Goal: Task Accomplishment & Management: Use online tool/utility

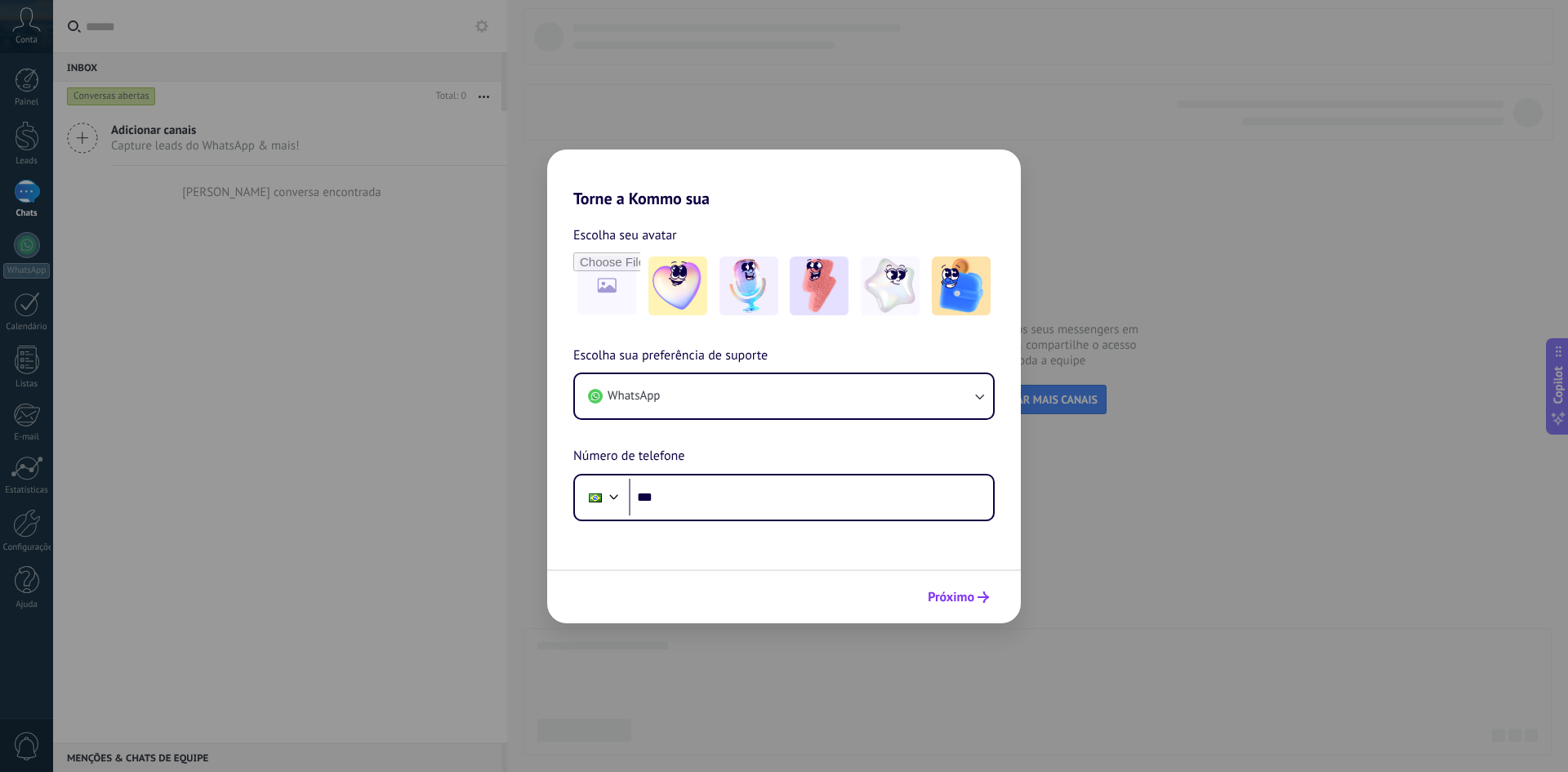
click at [962, 593] on span "Próximo" at bounding box center [951, 596] width 47 height 11
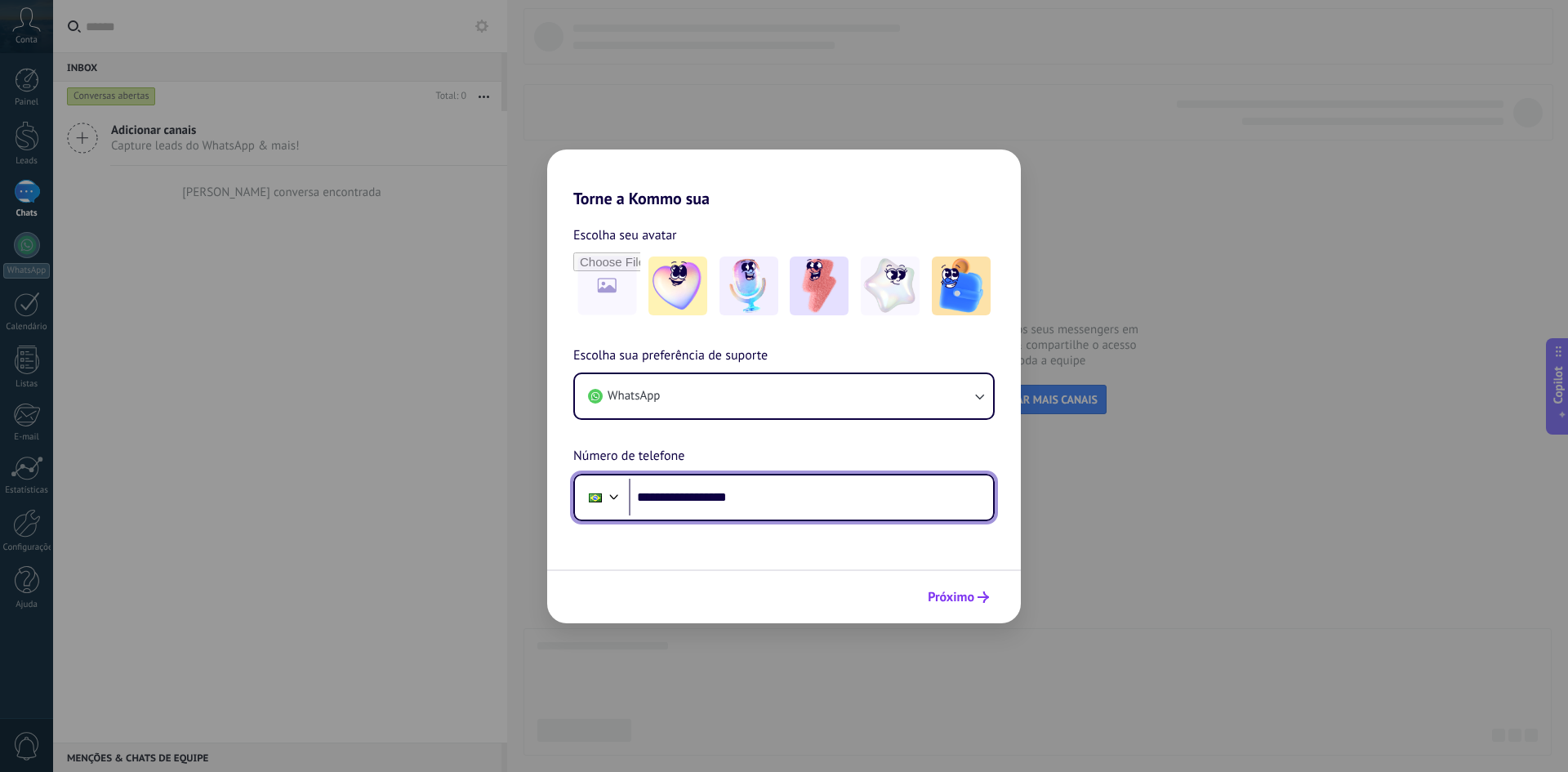
type input "**********"
click at [958, 594] on span "Próximo" at bounding box center [951, 596] width 47 height 11
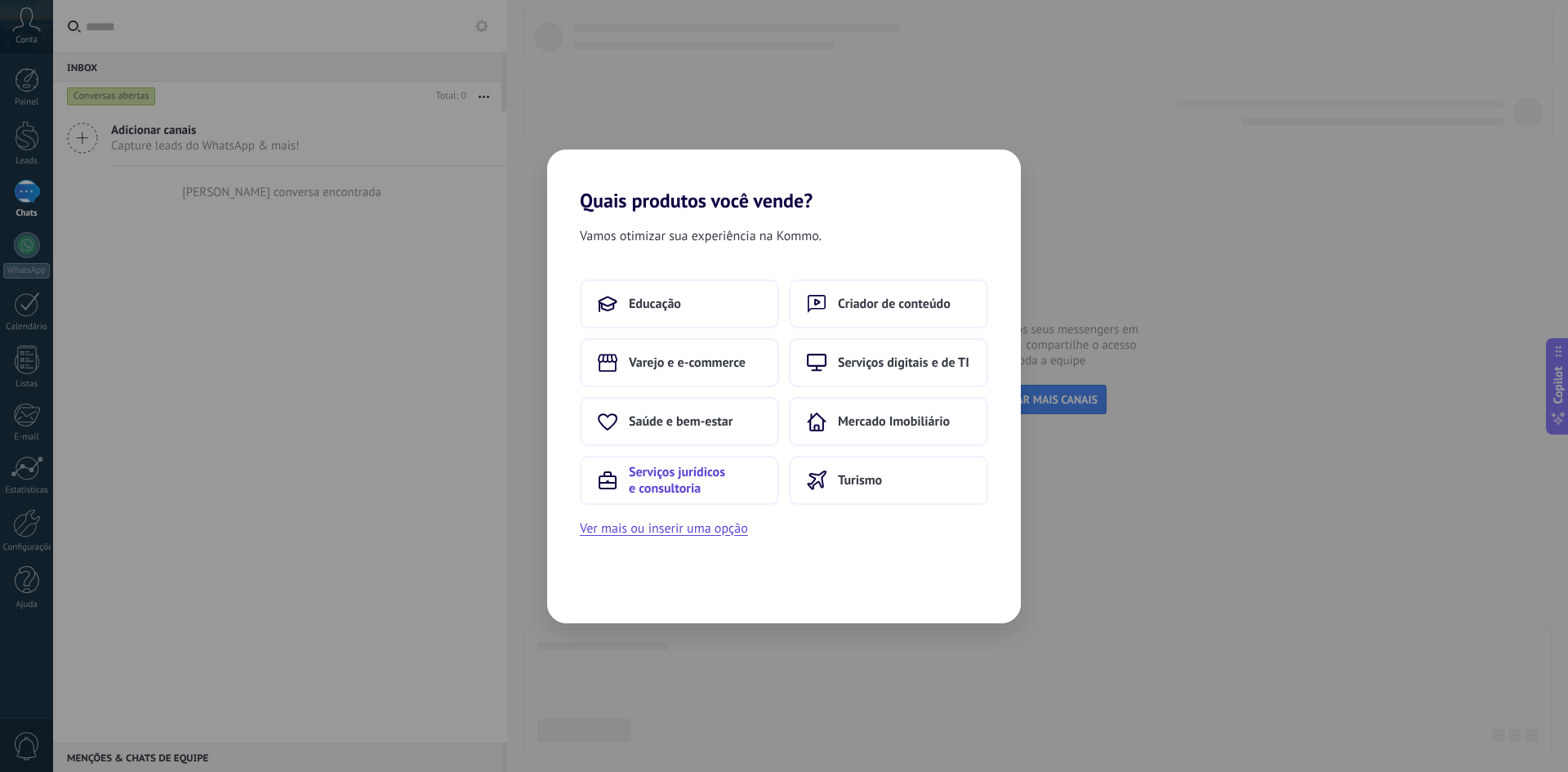
click at [689, 474] on span "Serviços jurídicos e consultoria" at bounding box center [695, 480] width 132 height 33
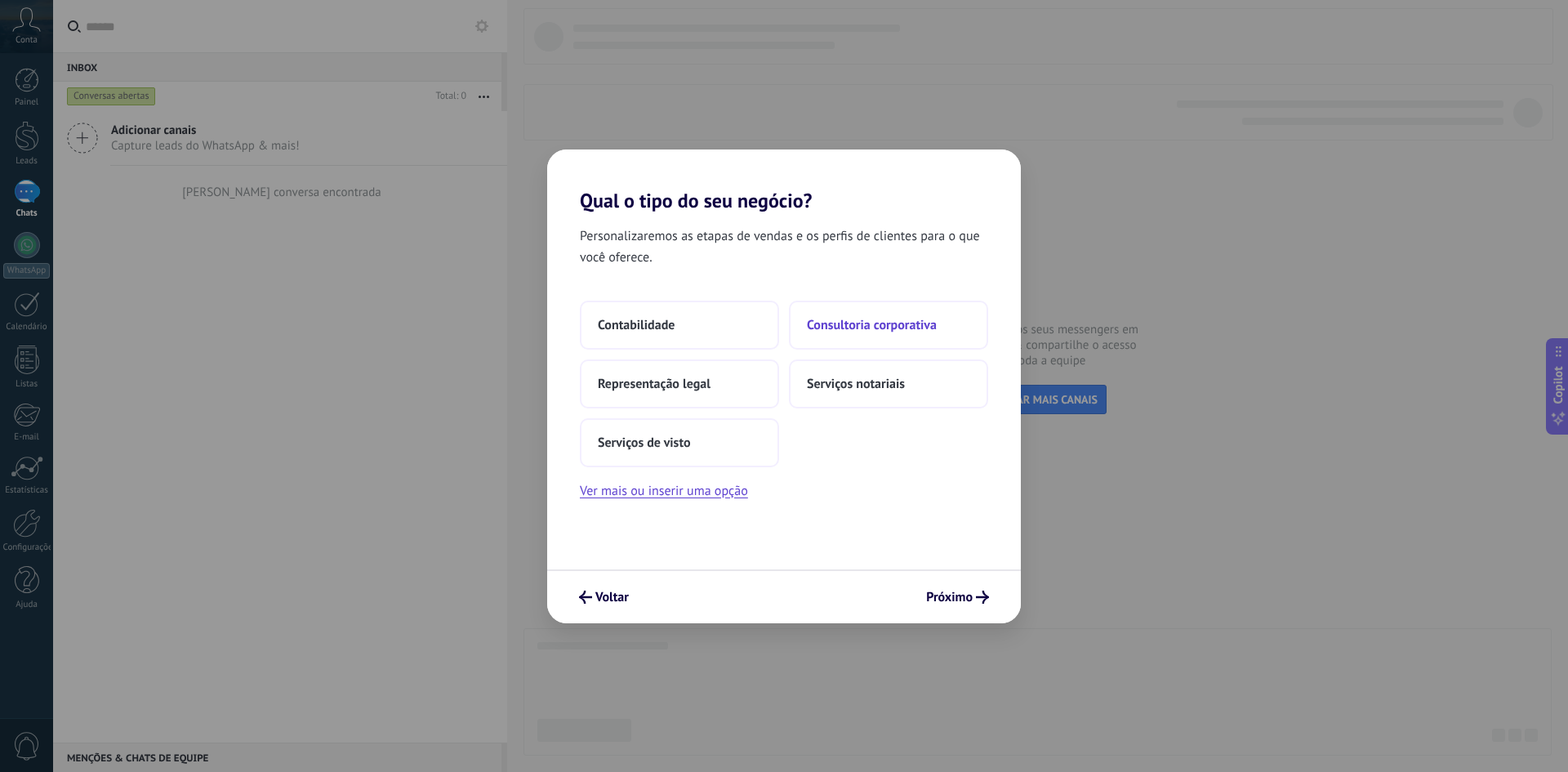
click at [883, 323] on span "Consultoria corporativa" at bounding box center [872, 325] width 130 height 16
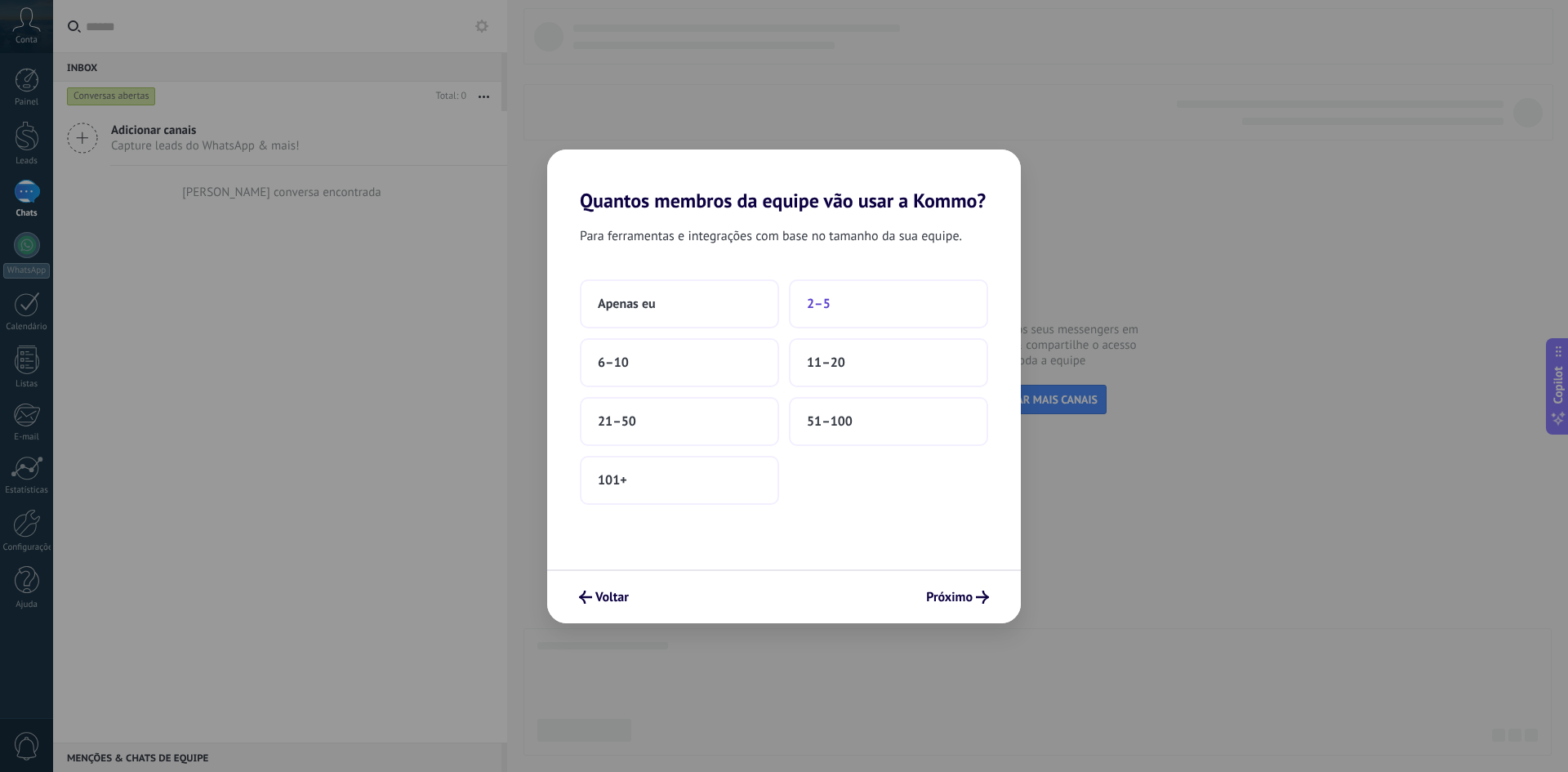
click at [817, 303] on span "2–5" at bounding box center [819, 304] width 24 height 16
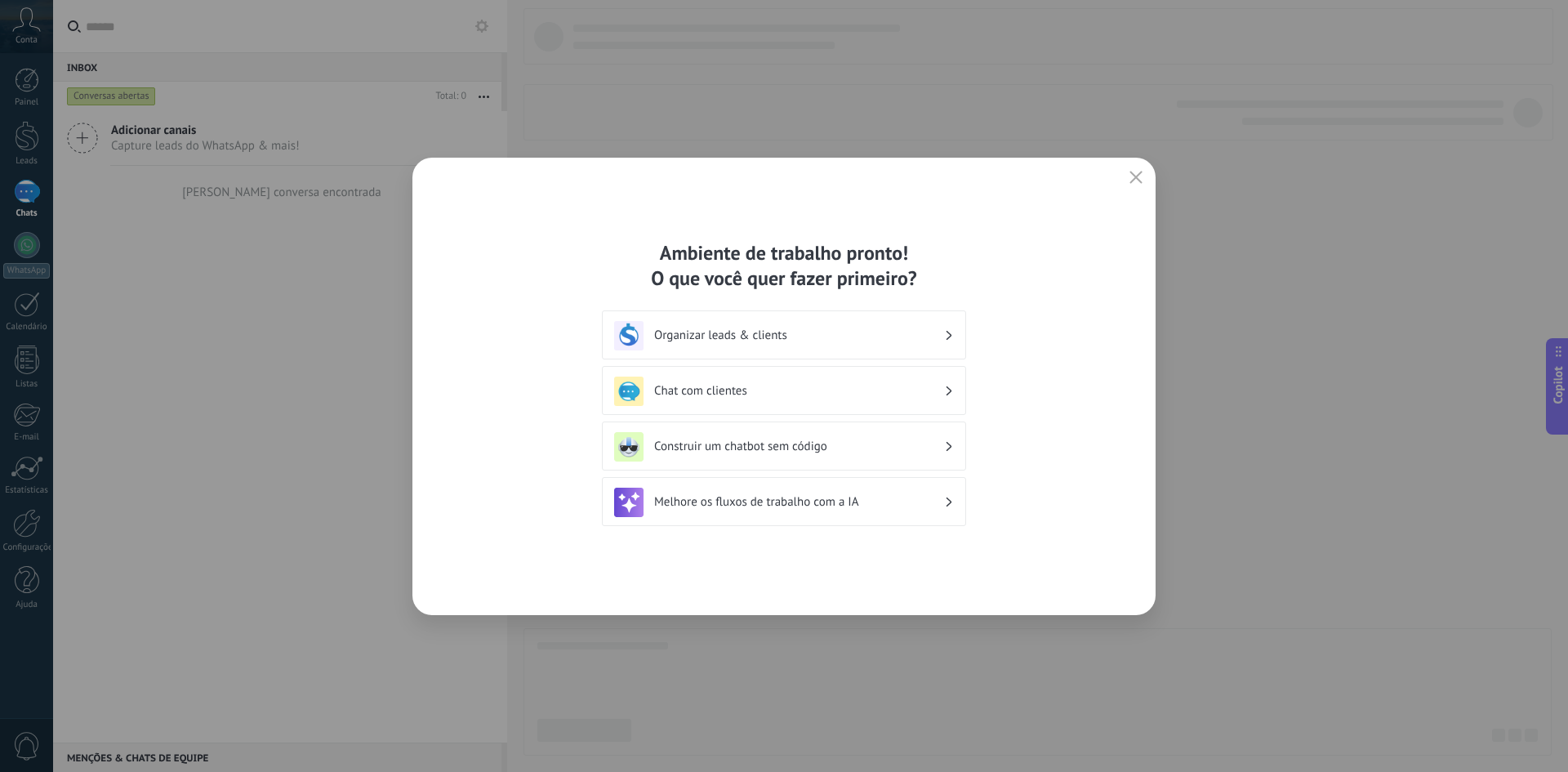
click at [799, 327] on h3 "Organizar leads & clients" at bounding box center [799, 335] width 290 height 16
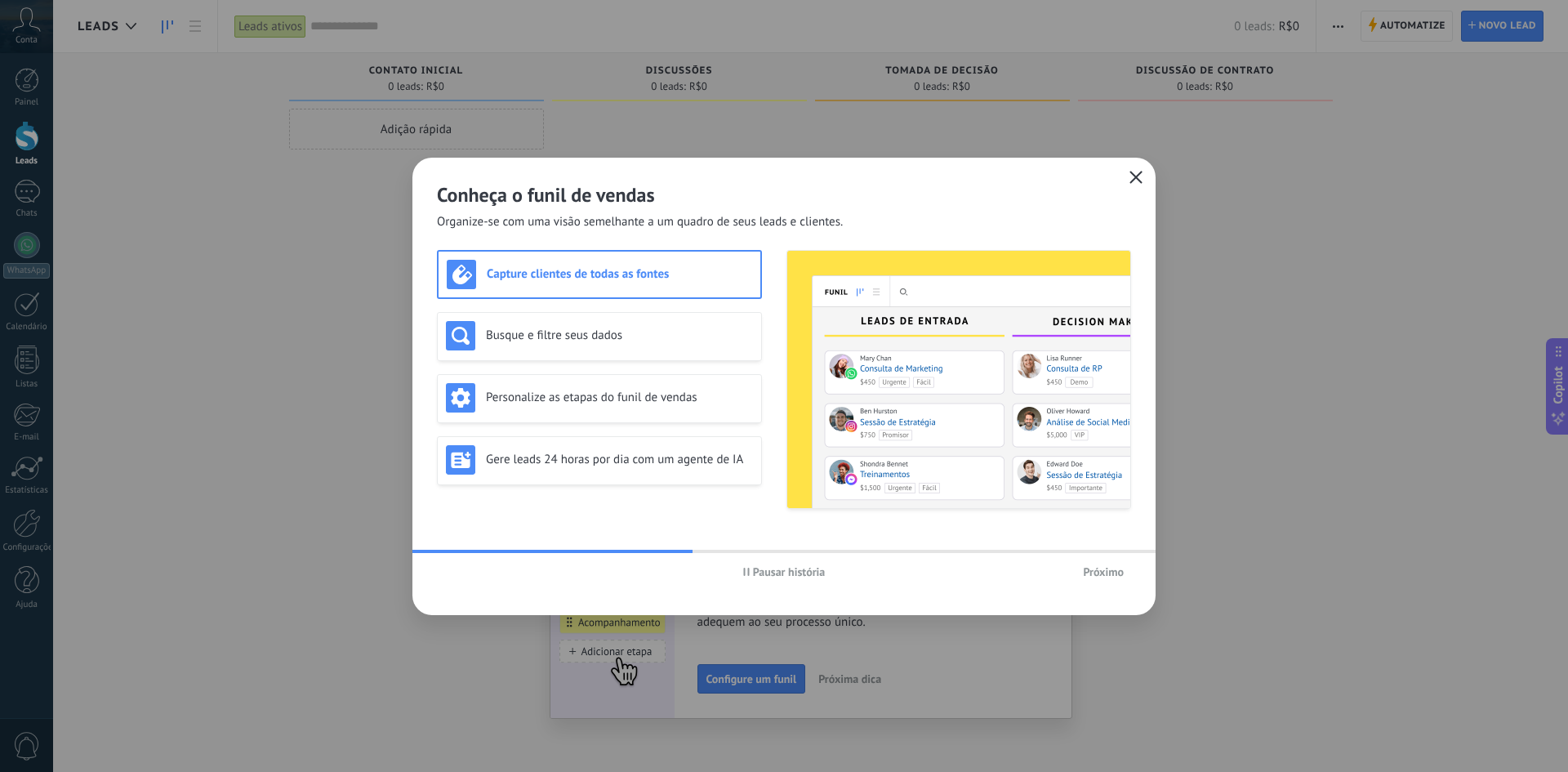
click at [1132, 176] on icon "button" at bounding box center [1135, 177] width 13 height 13
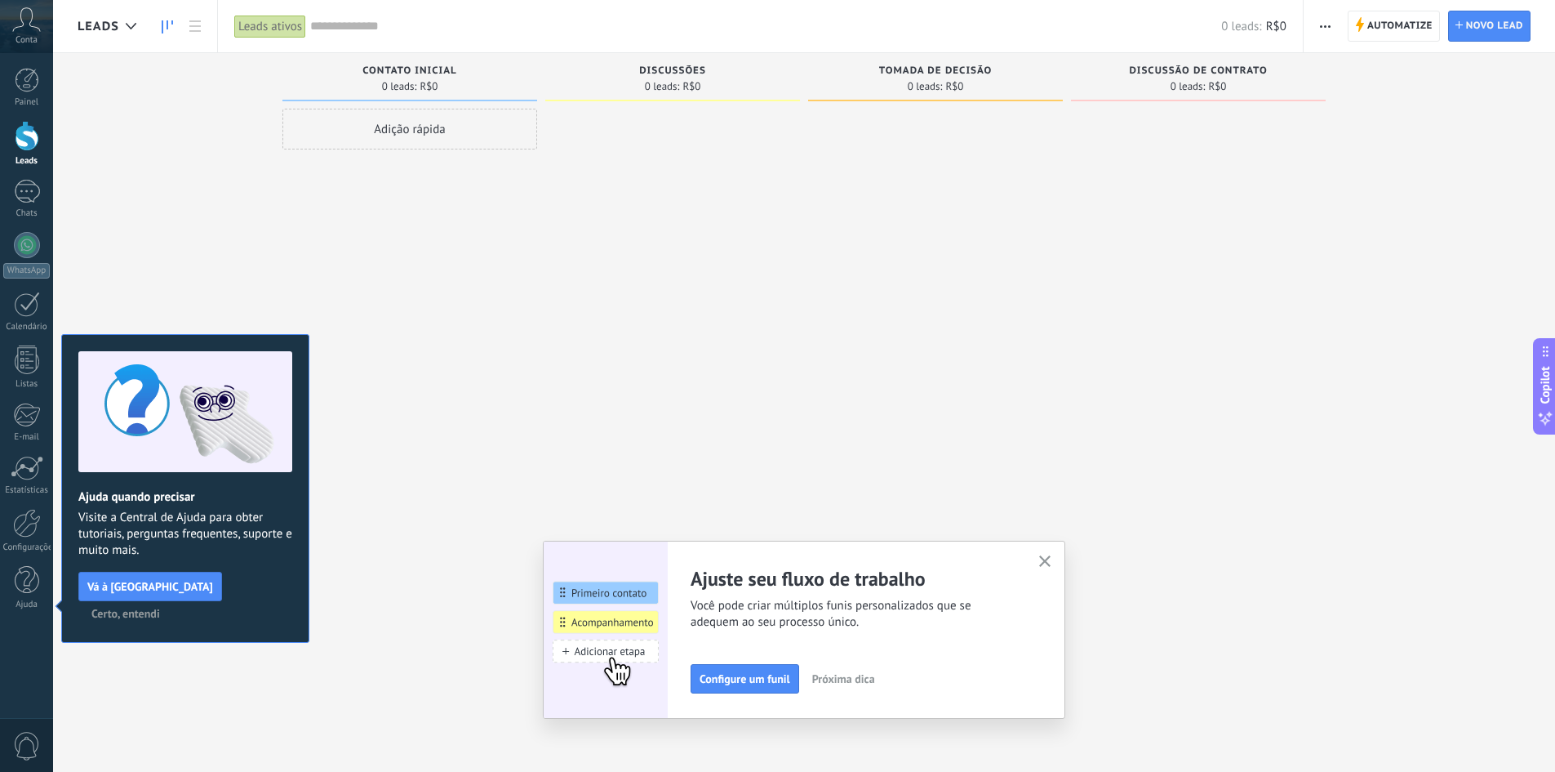
click at [1051, 557] on icon "button" at bounding box center [1045, 561] width 12 height 12
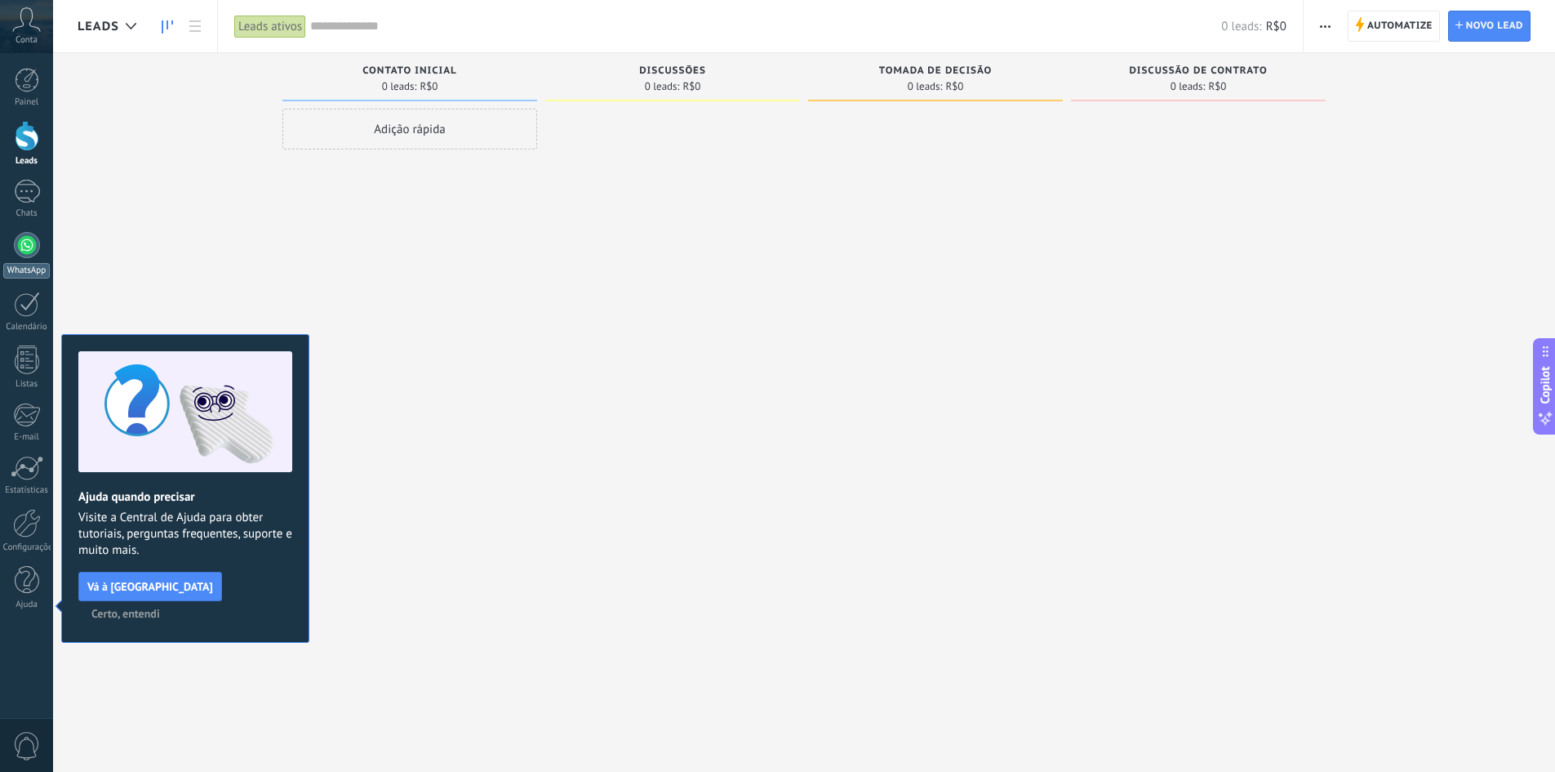
click at [20, 261] on link "WhatsApp" at bounding box center [26, 255] width 53 height 47
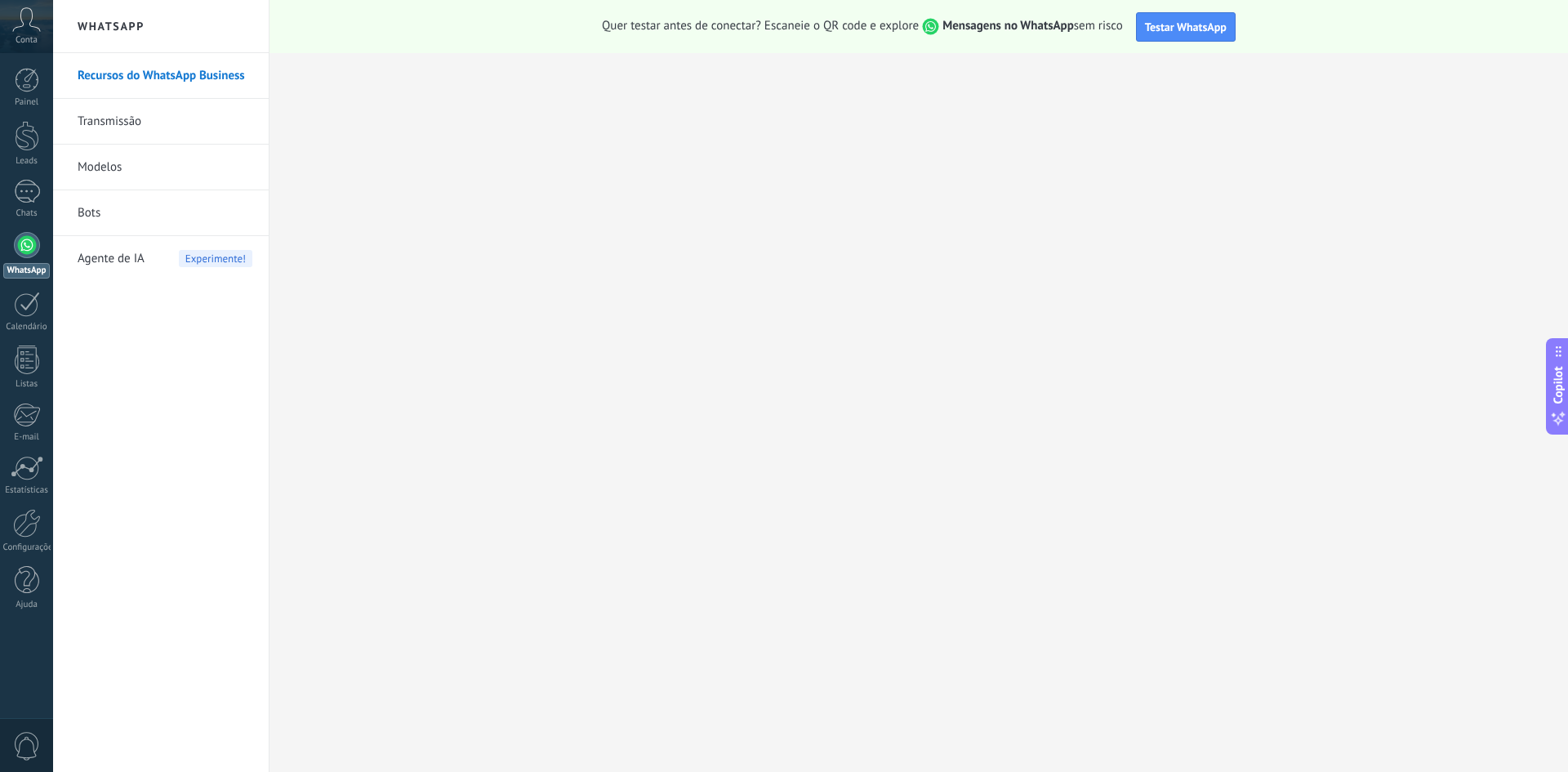
click at [132, 258] on span "Agente de IA" at bounding box center [111, 259] width 67 height 46
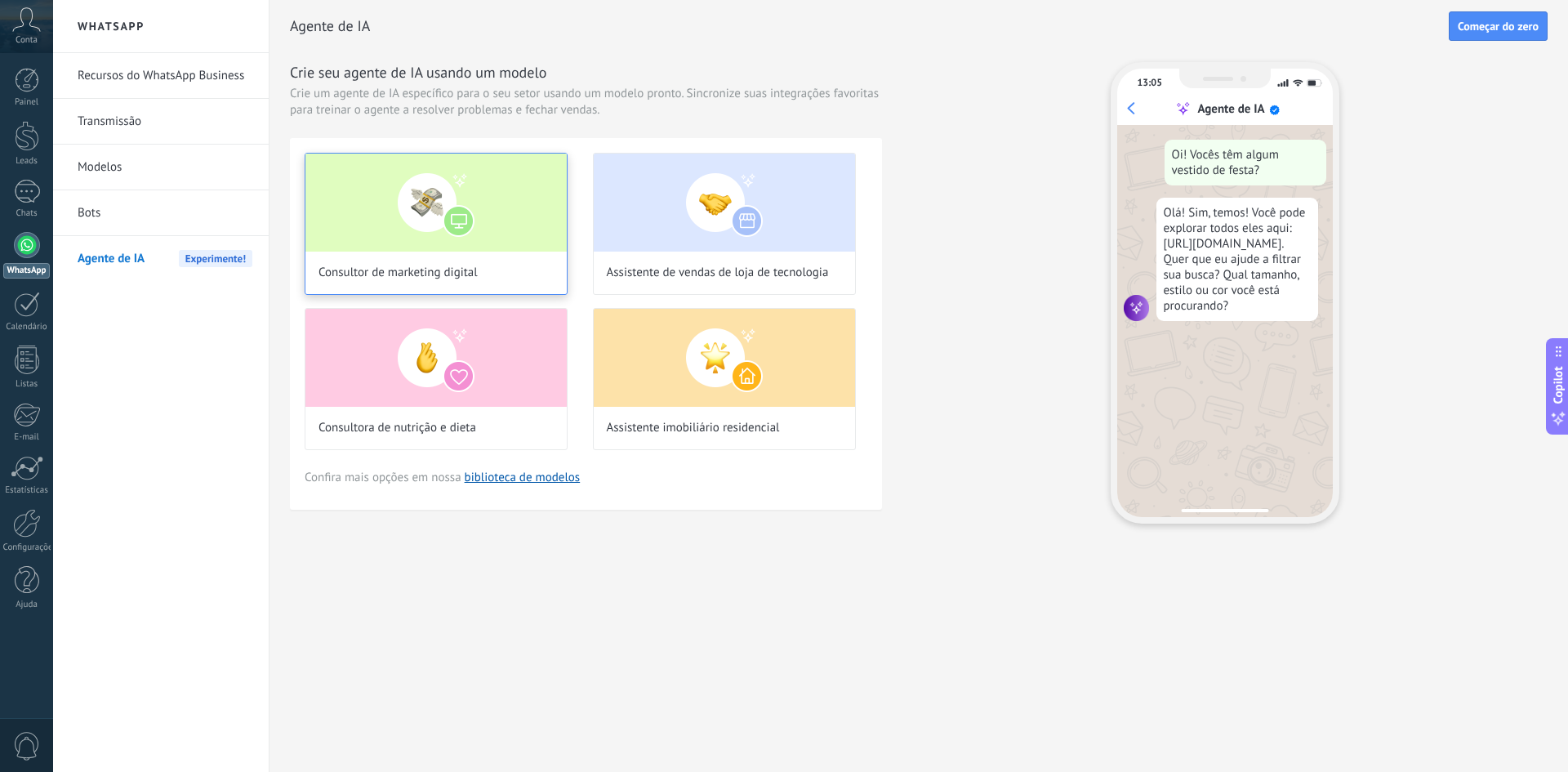
click at [443, 174] on img at bounding box center [435, 203] width 261 height 98
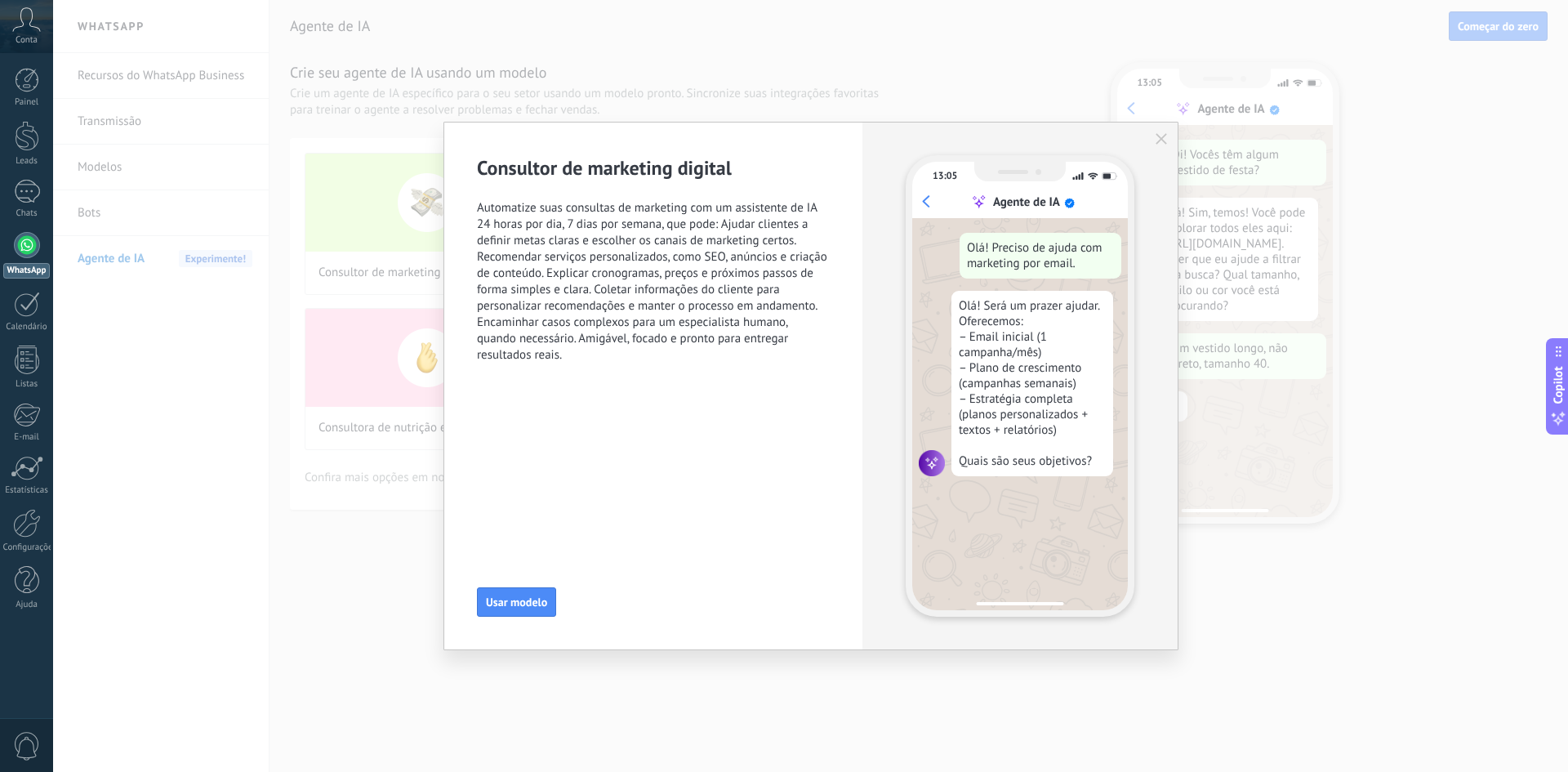
scroll to position [49, 0]
click at [1162, 139] on use "button" at bounding box center [1160, 138] width 11 height 11
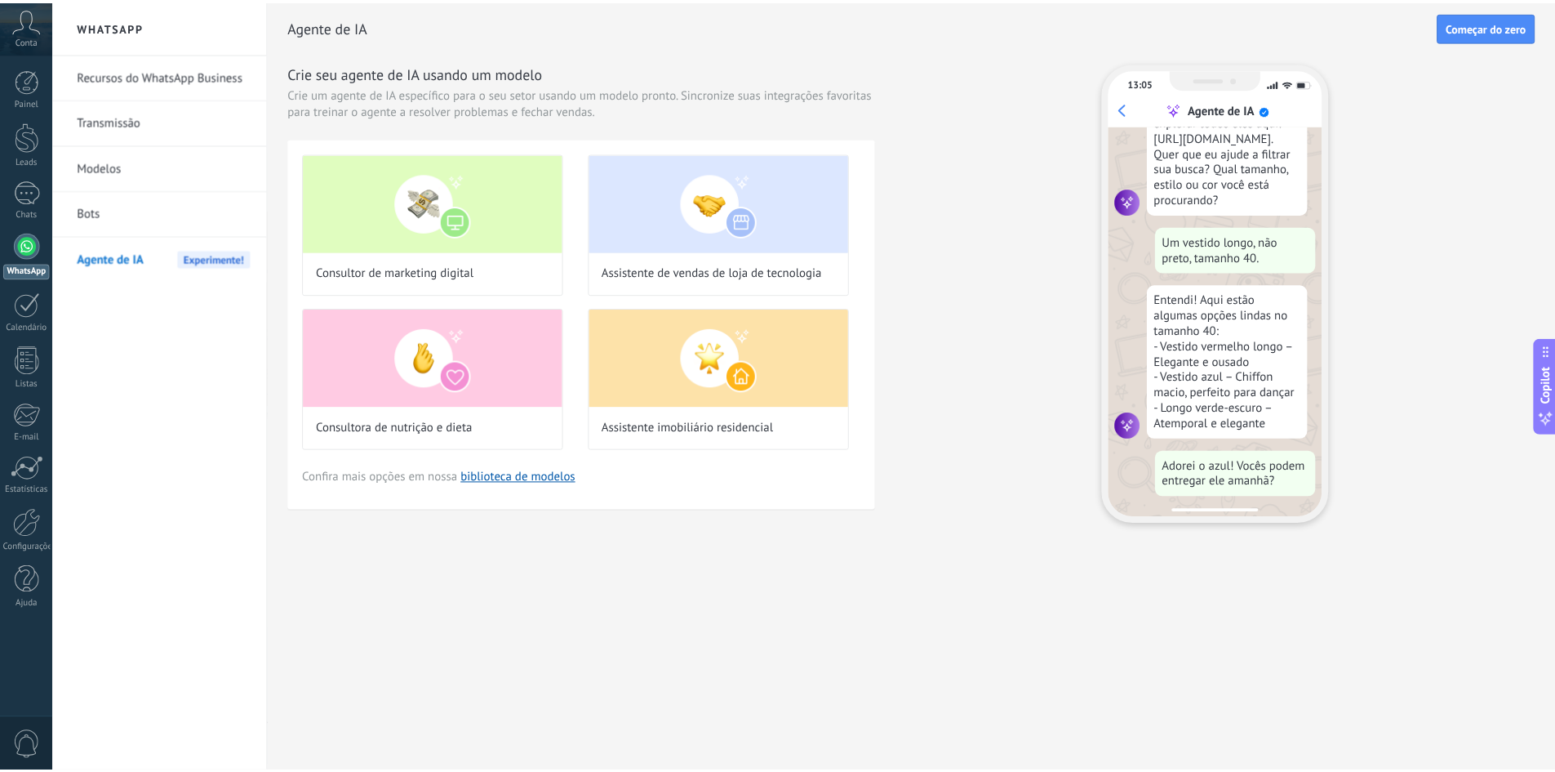
scroll to position [149, 0]
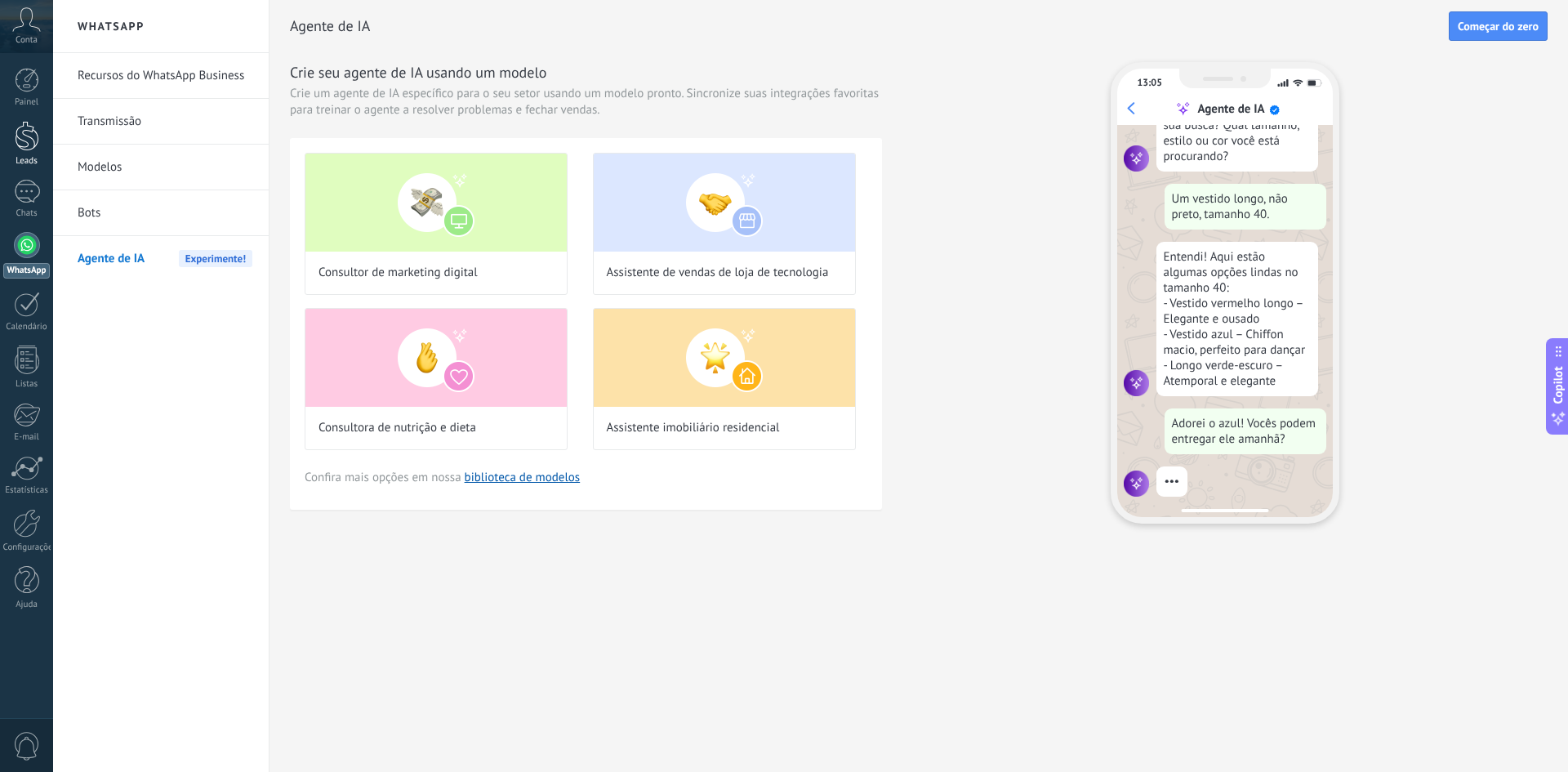
click at [32, 137] on div at bounding box center [27, 136] width 24 height 30
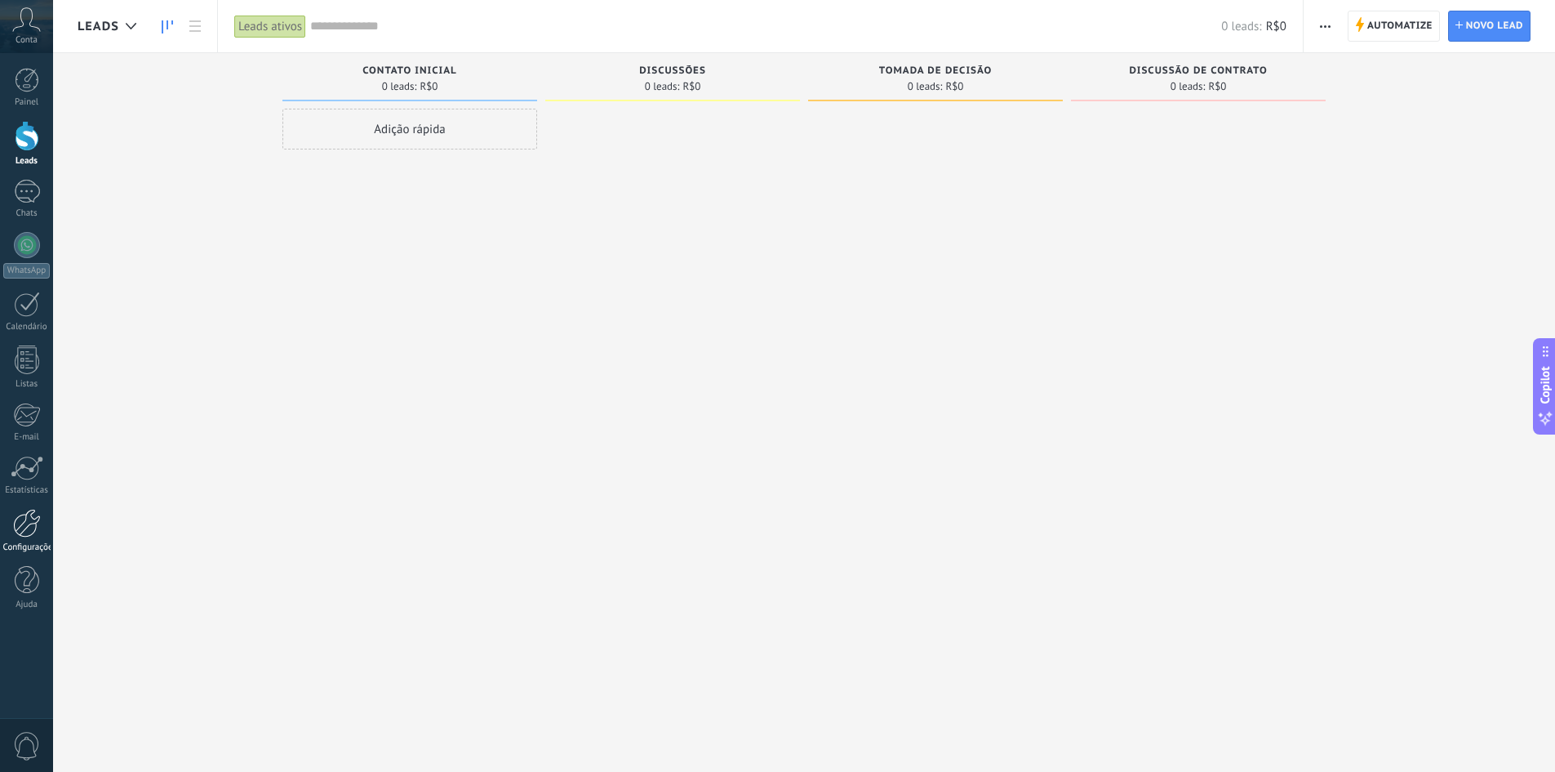
click at [25, 513] on div at bounding box center [27, 523] width 28 height 29
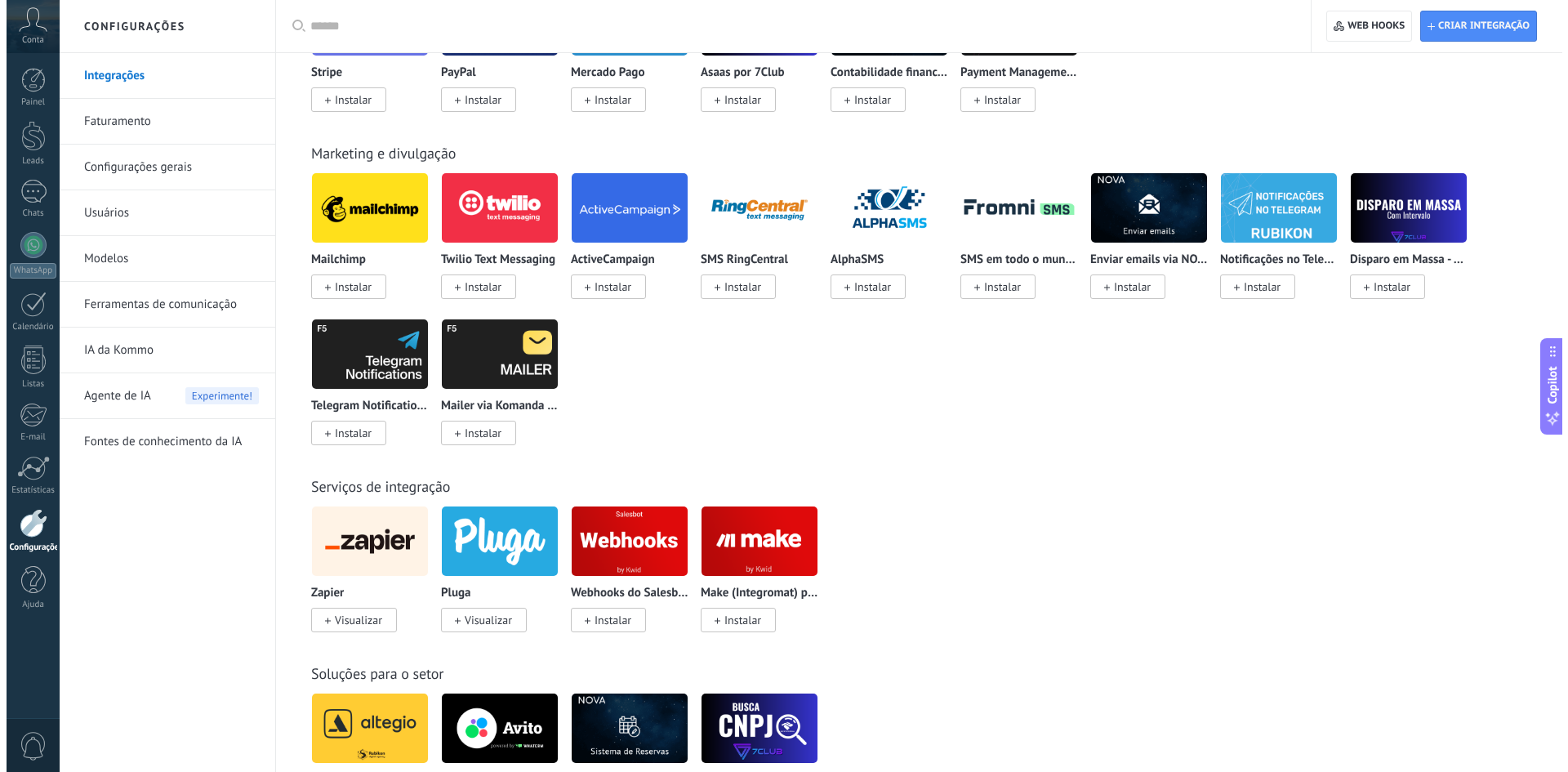
scroll to position [2368, 0]
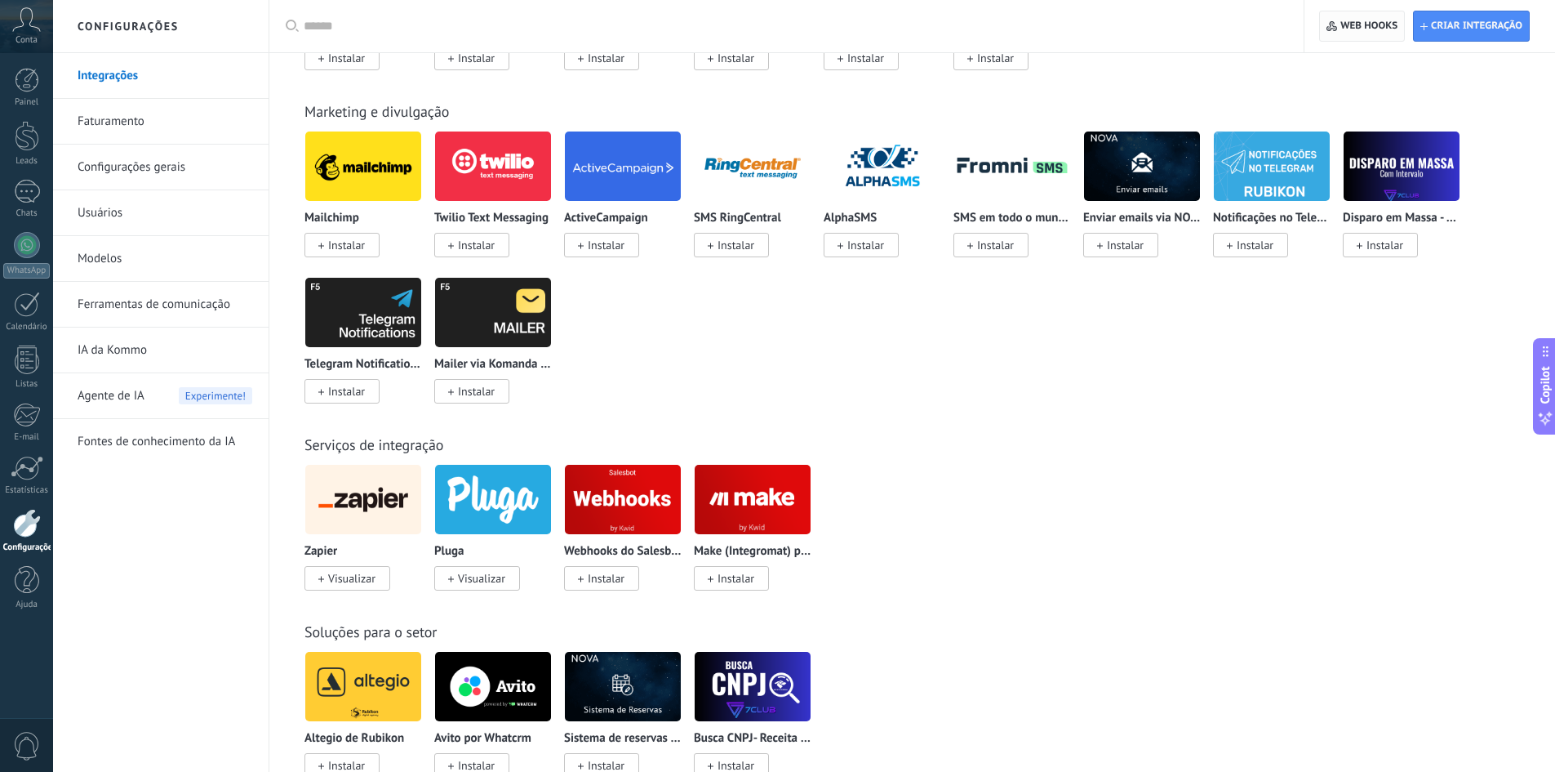
click at [1344, 27] on span "Web hooks 0" at bounding box center [1369, 26] width 57 height 13
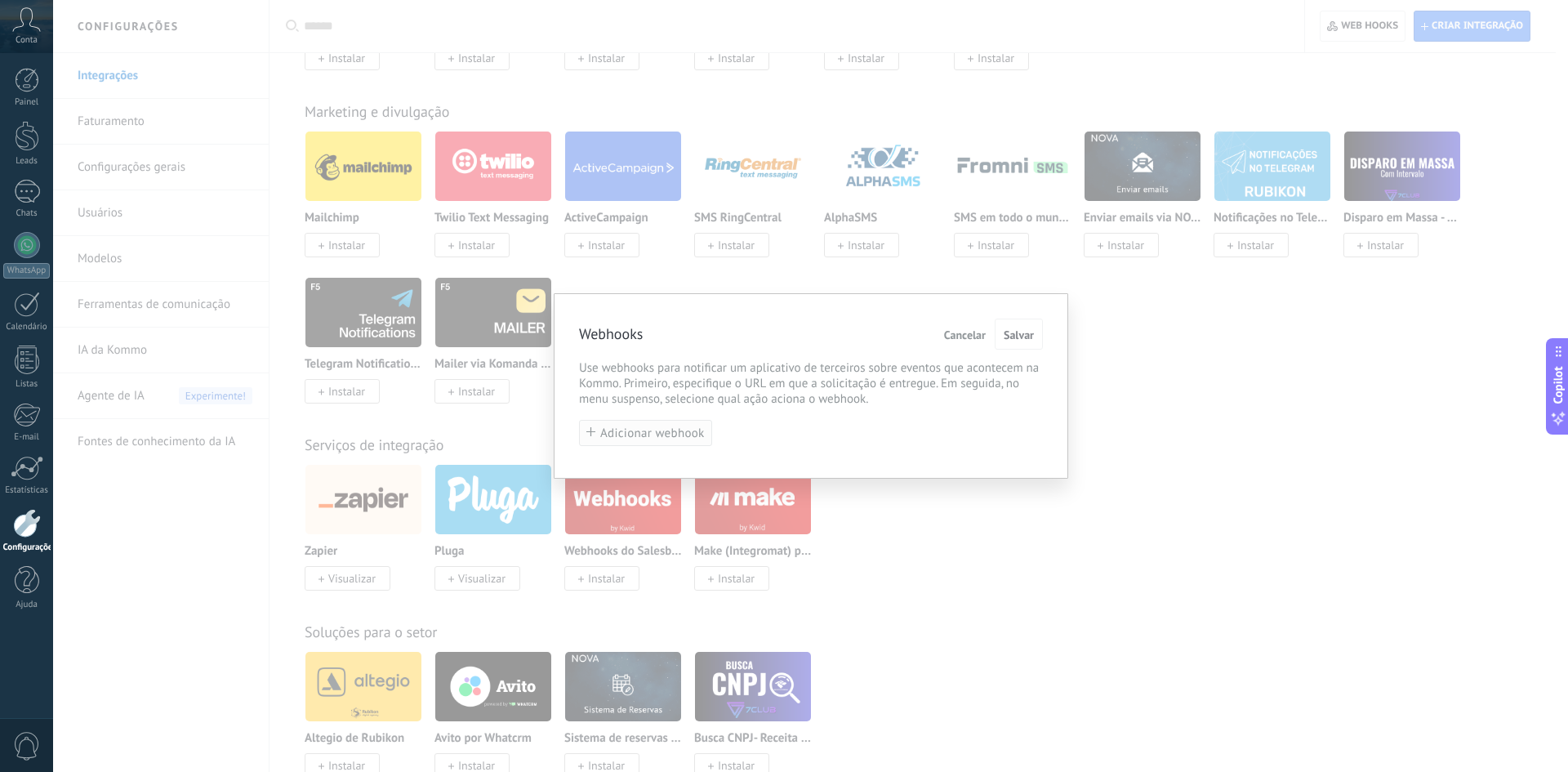
click at [627, 432] on span "Adicionar webhook" at bounding box center [652, 433] width 105 height 12
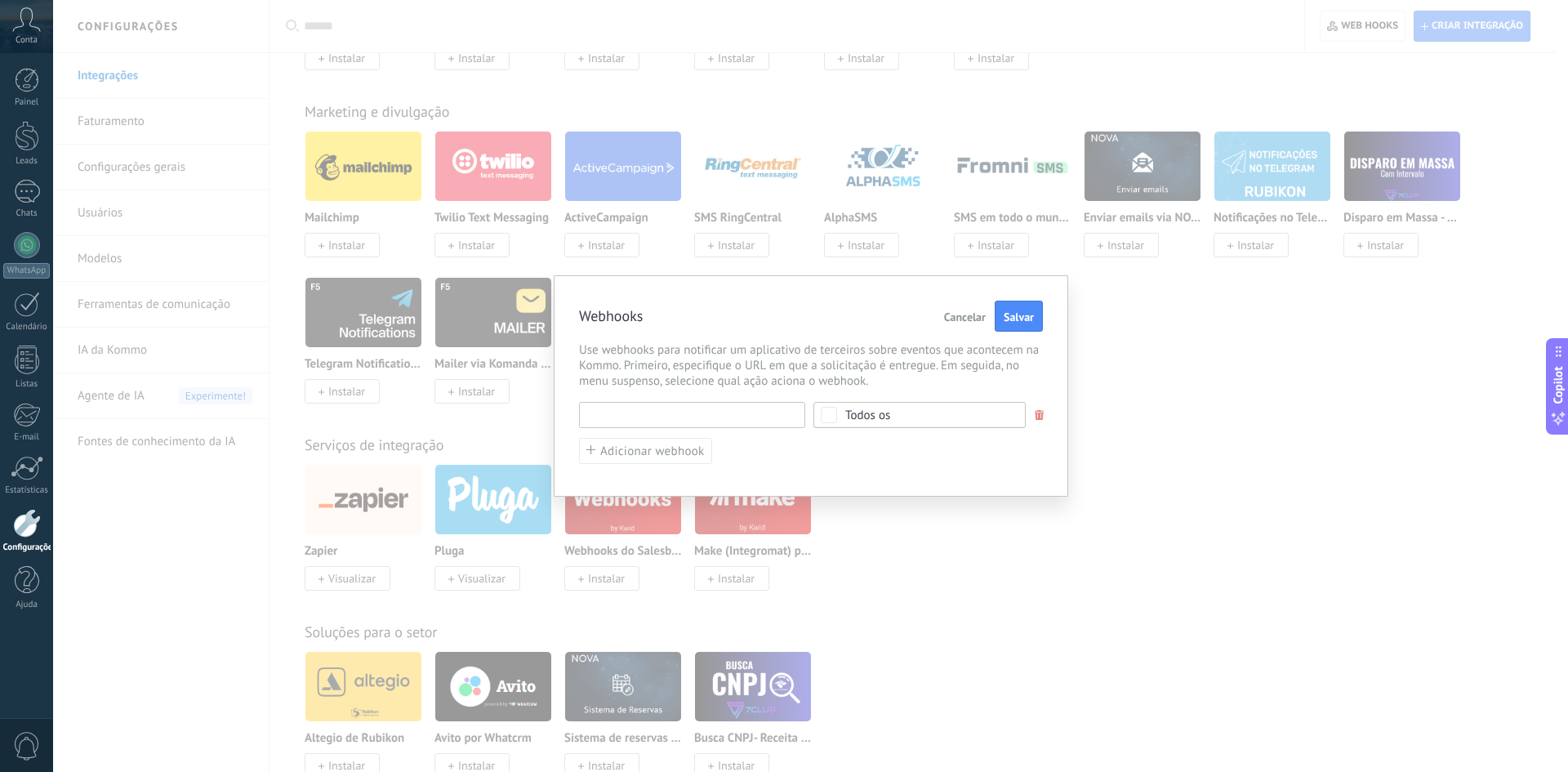
click at [730, 409] on input "text" at bounding box center [692, 415] width 226 height 26
type input "********"
click at [825, 416] on div "Todos os" at bounding box center [919, 415] width 212 height 26
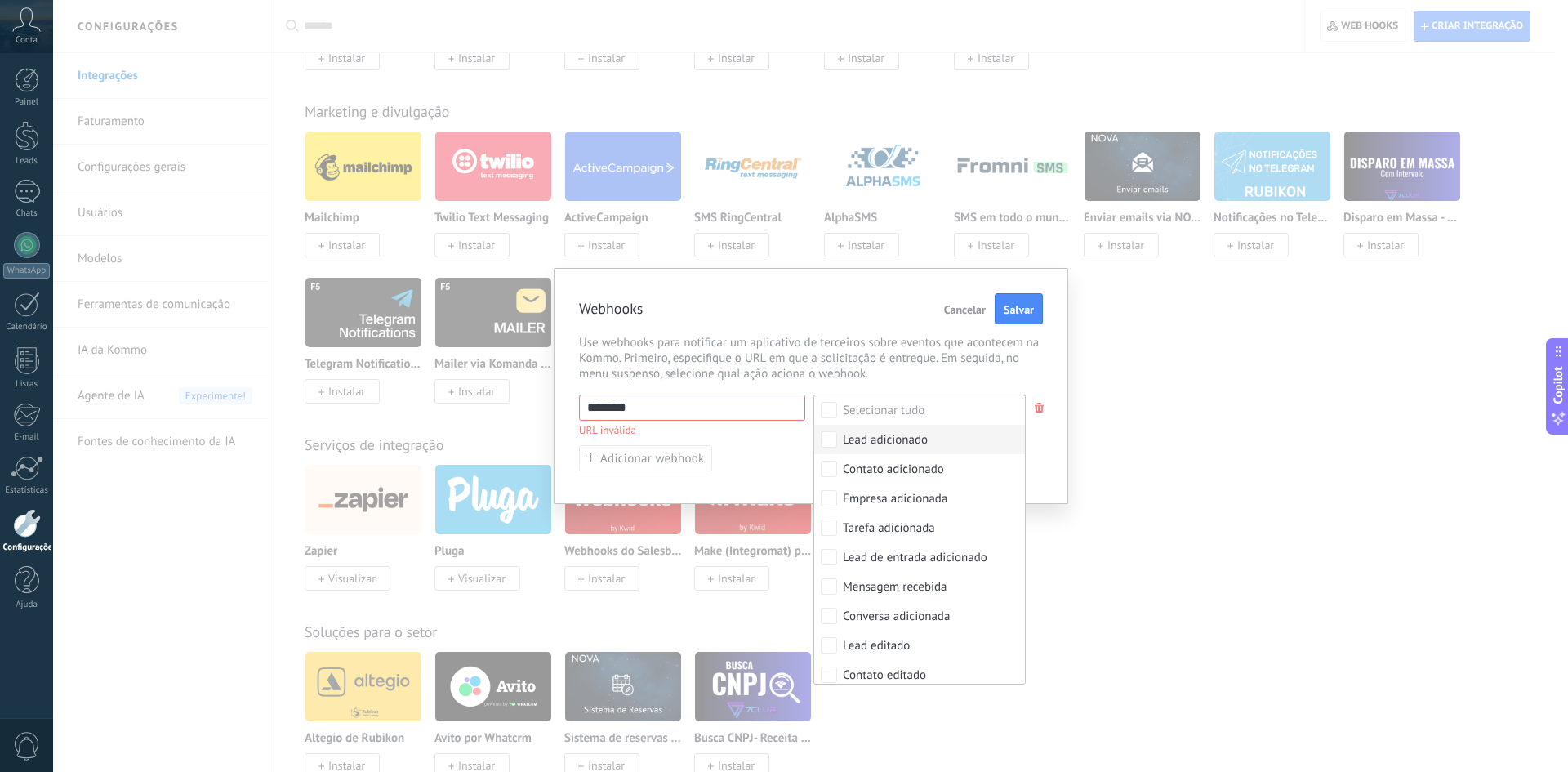
click at [787, 438] on div "******** URL inválida Selecionar tudo Lead adicionado Contato adicionado Empres…" at bounding box center [811, 433] width 464 height 78
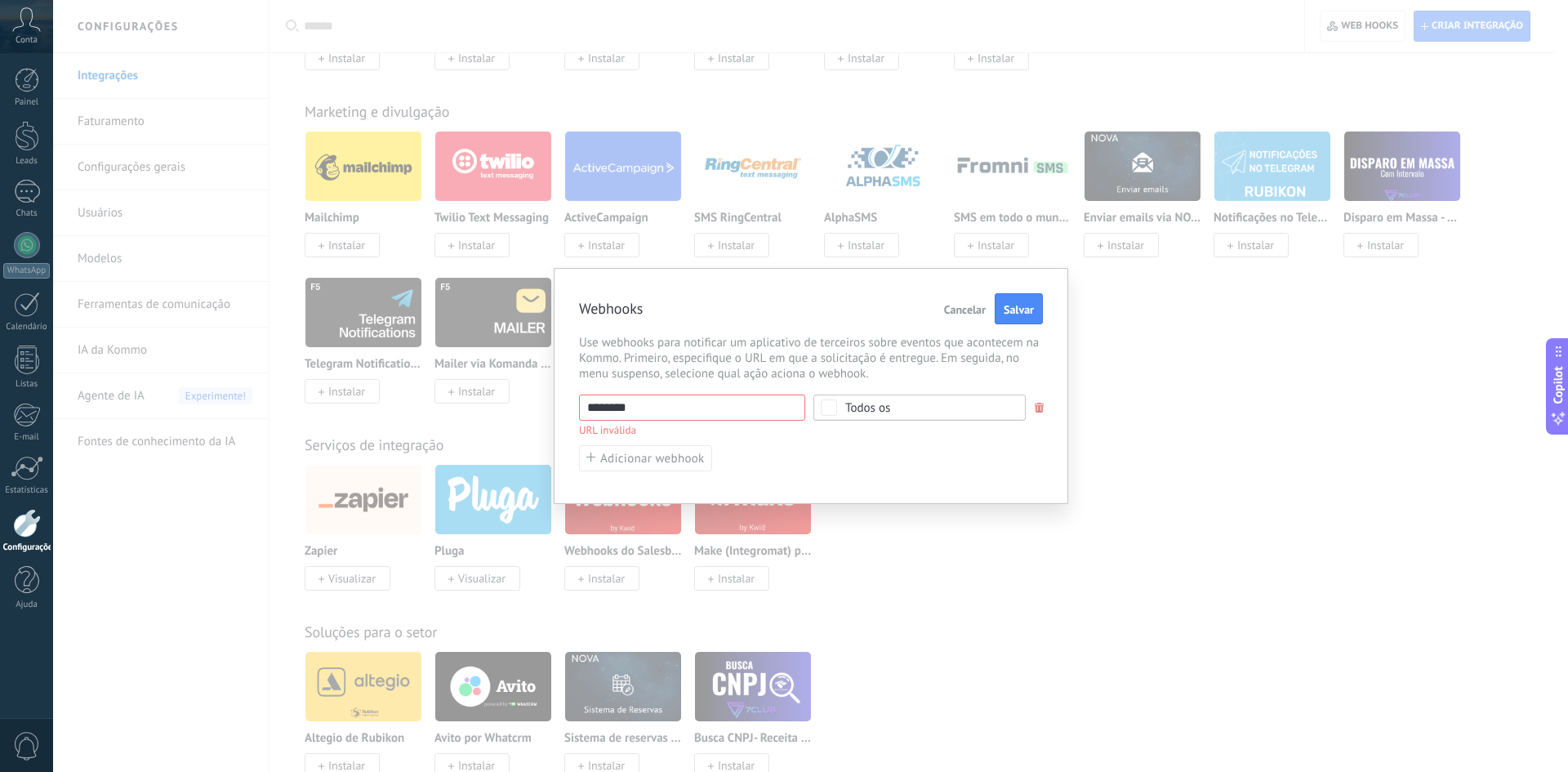
click at [800, 467] on div "******** URL inválida Selecionar tudo Lead adicionado Contato adicionado Empres…" at bounding box center [811, 433] width 464 height 78
click at [701, 412] on input "********" at bounding box center [692, 407] width 226 height 26
click at [970, 308] on span "Cancelar" at bounding box center [965, 309] width 42 height 11
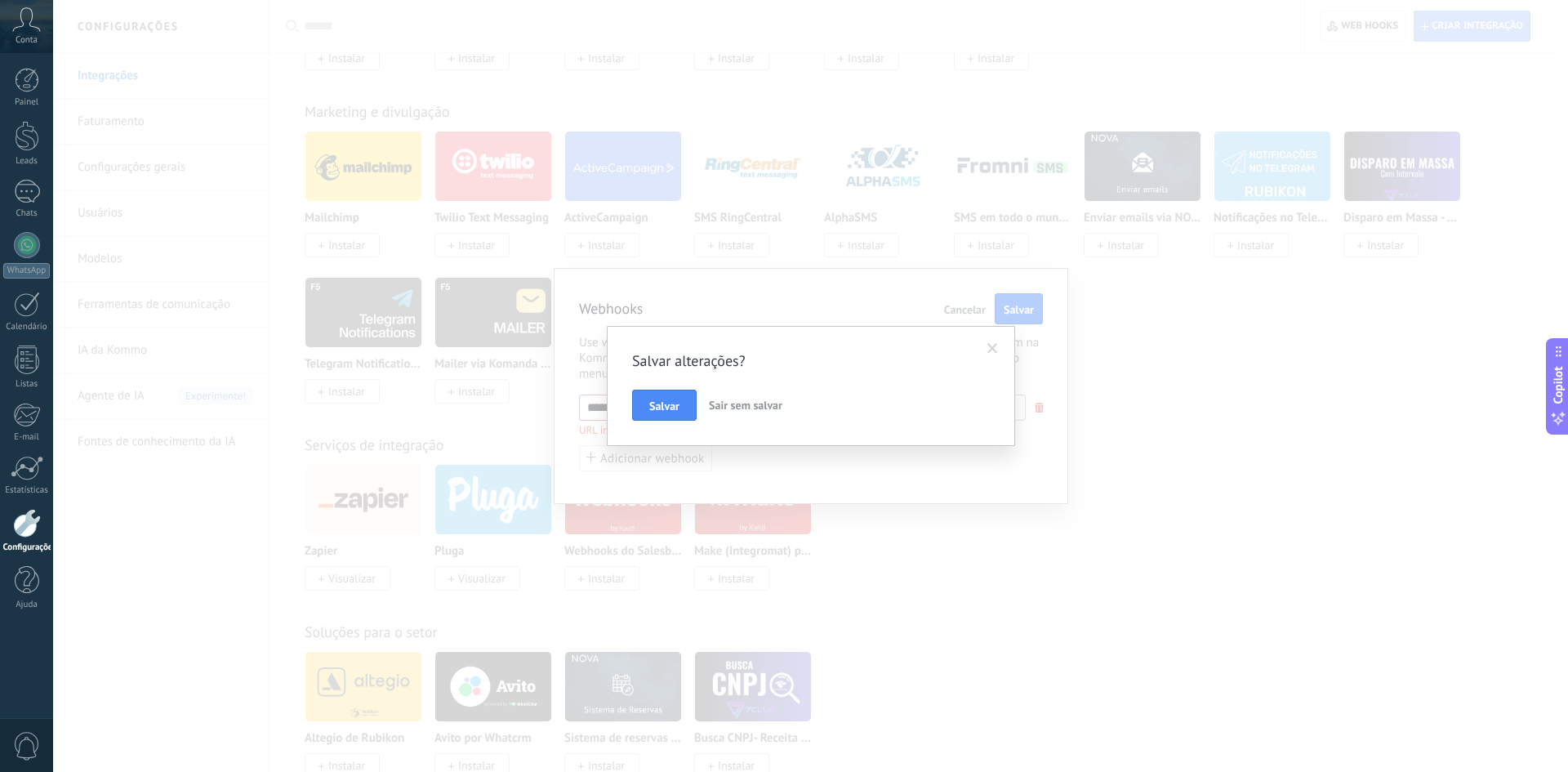
click at [760, 407] on span "Sair sem salvar" at bounding box center [745, 405] width 73 height 15
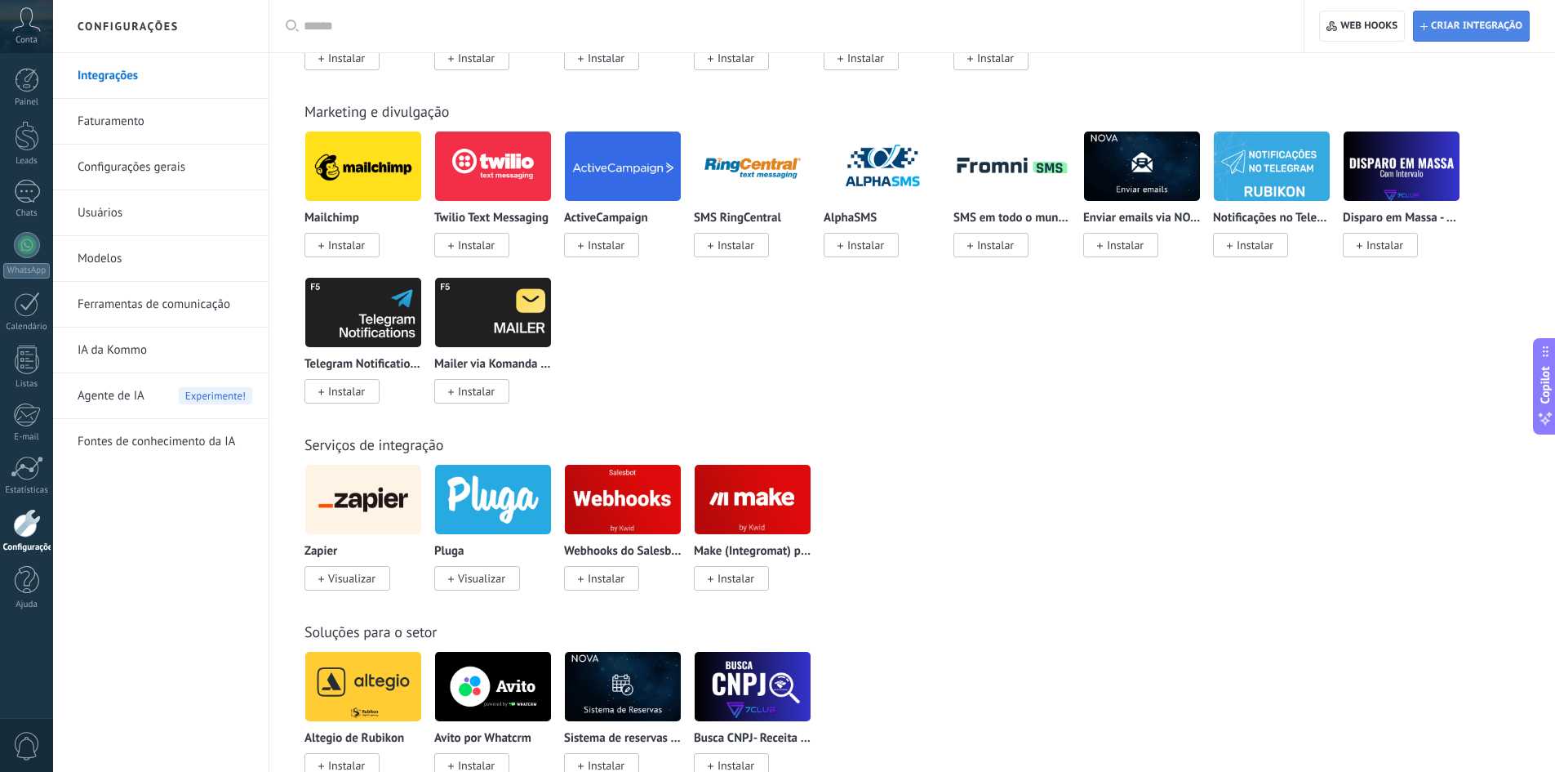
click at [1464, 25] on span "Criar integração" at bounding box center [1476, 26] width 91 height 13
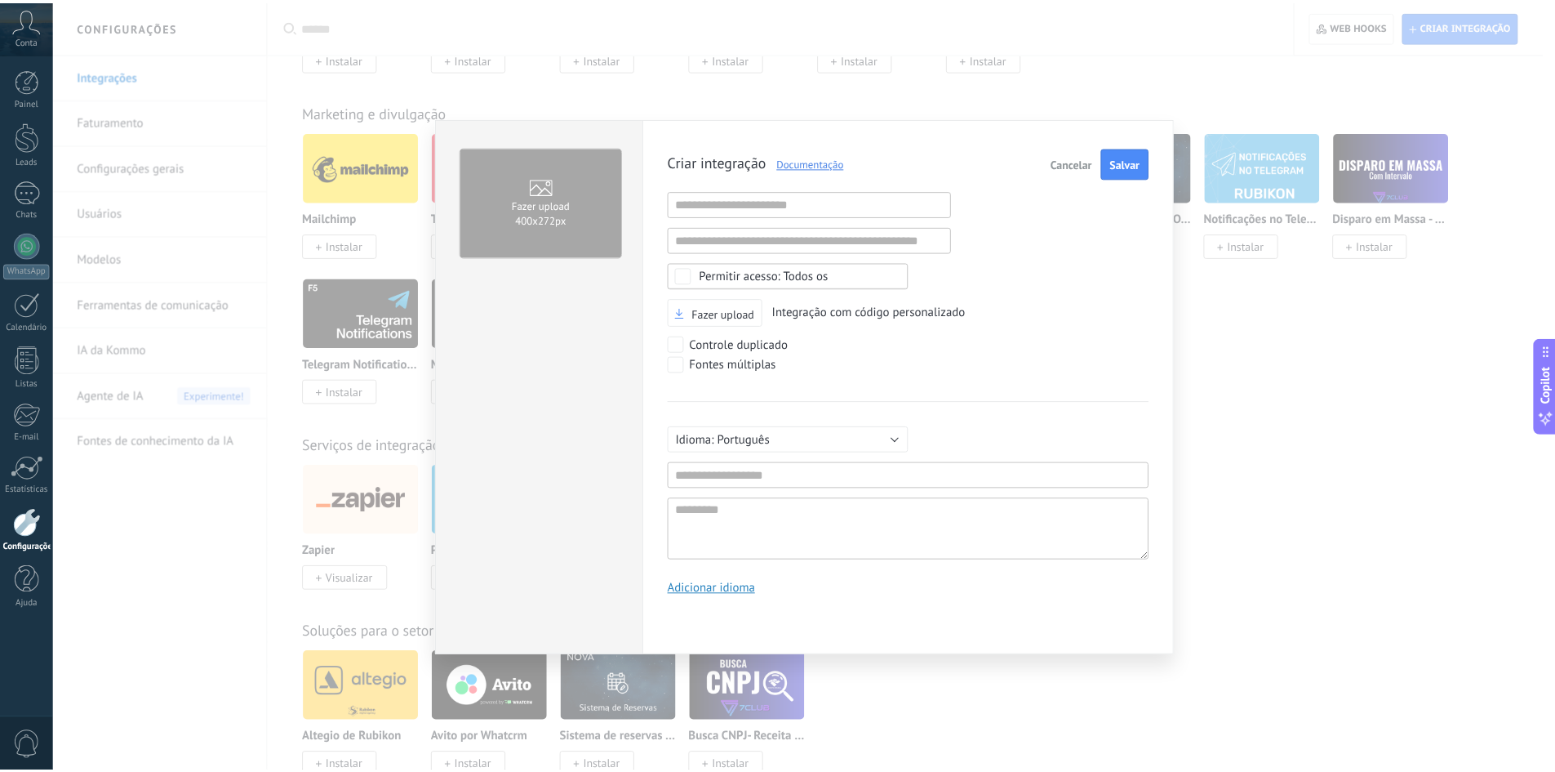
scroll to position [16, 0]
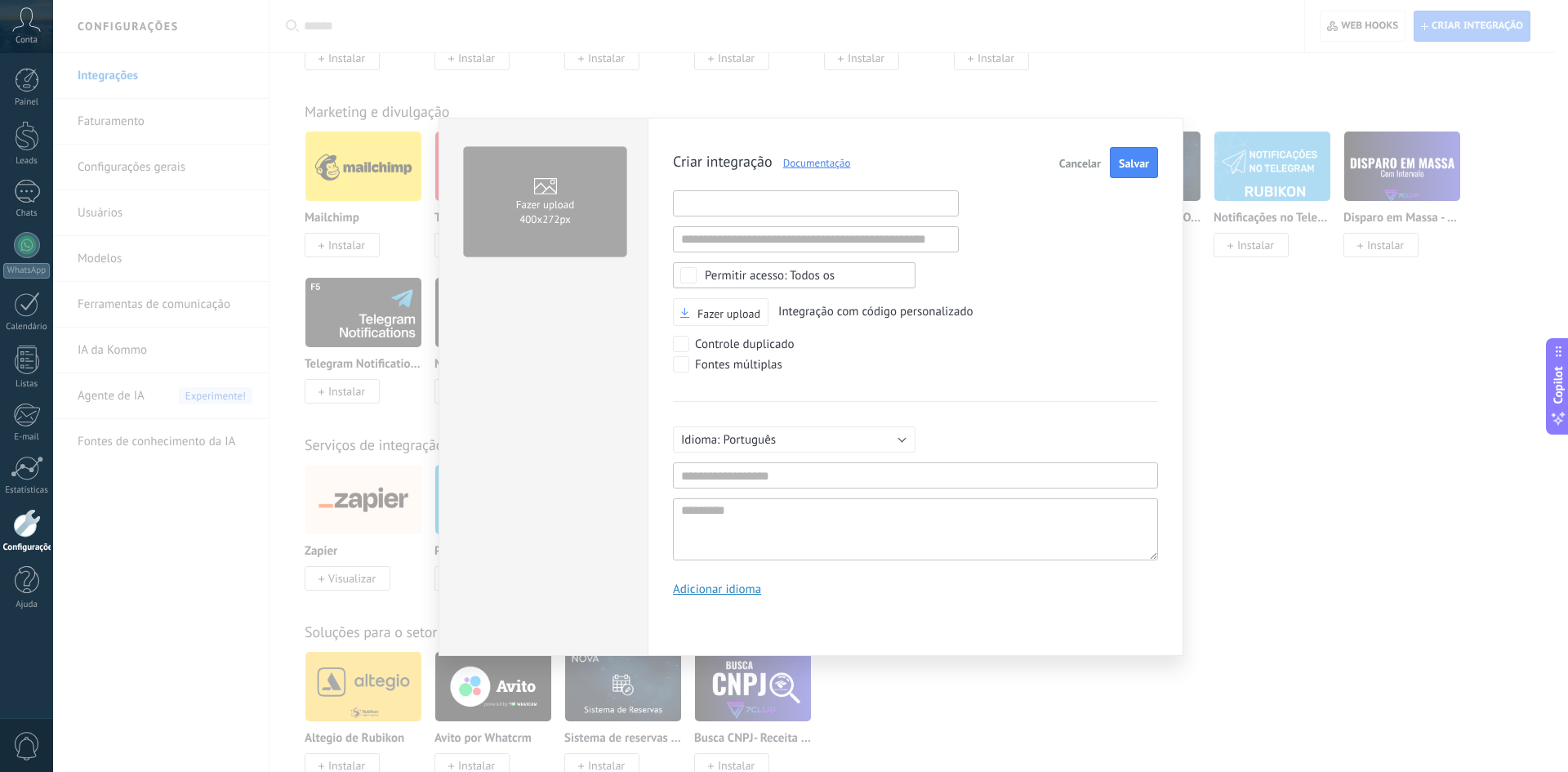
click at [791, 197] on input "text" at bounding box center [816, 203] width 286 height 26
click at [788, 231] on input "text" at bounding box center [816, 239] width 286 height 26
click at [1046, 278] on div "Criar integração Documentação Cancelar Salvar URL inválida URL inválida Selecio…" at bounding box center [915, 377] width 485 height 461
click at [1087, 159] on span "Cancelar" at bounding box center [1080, 163] width 42 height 11
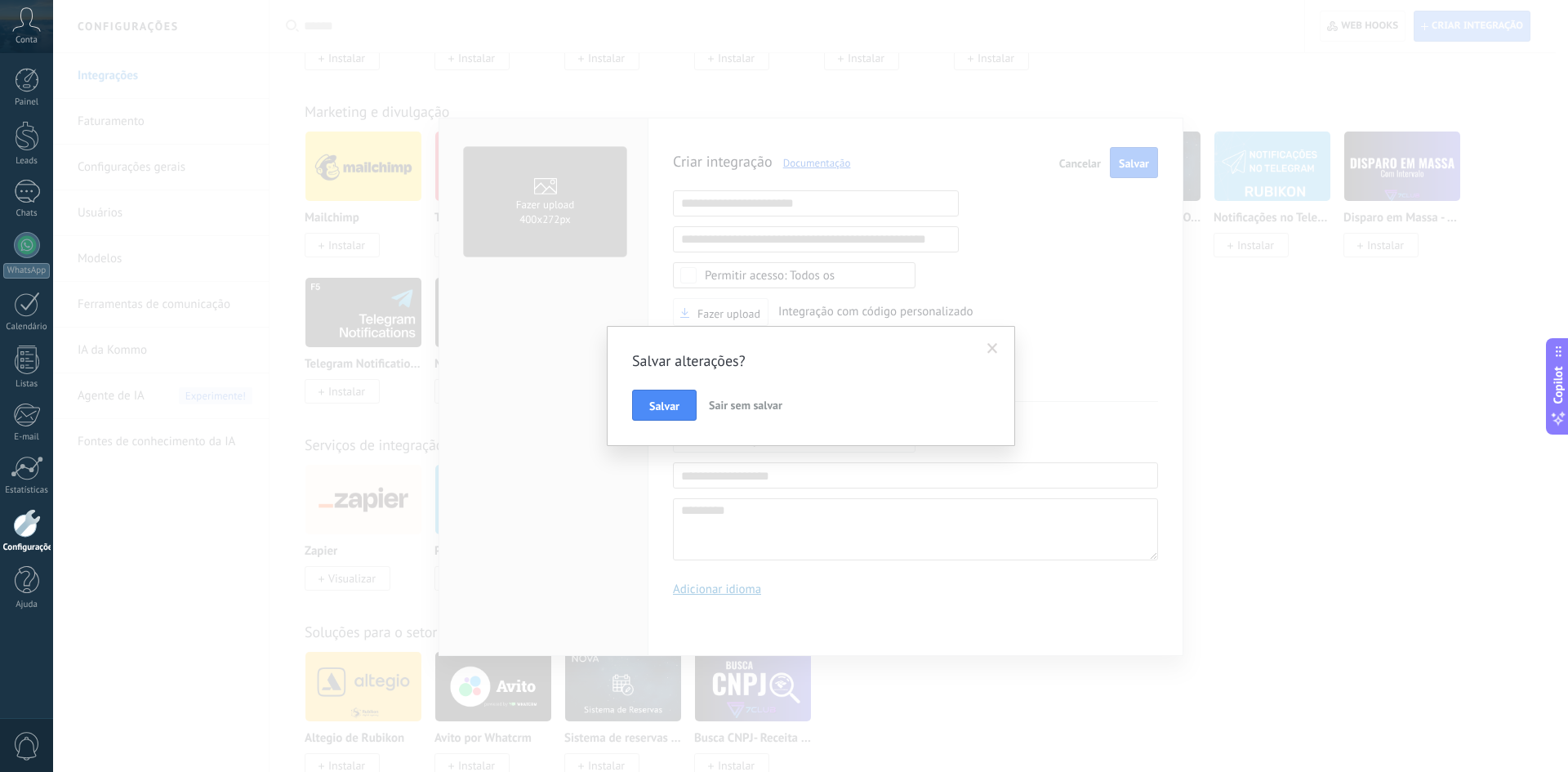
click at [749, 403] on span "Sair sem salvar" at bounding box center [745, 405] width 73 height 15
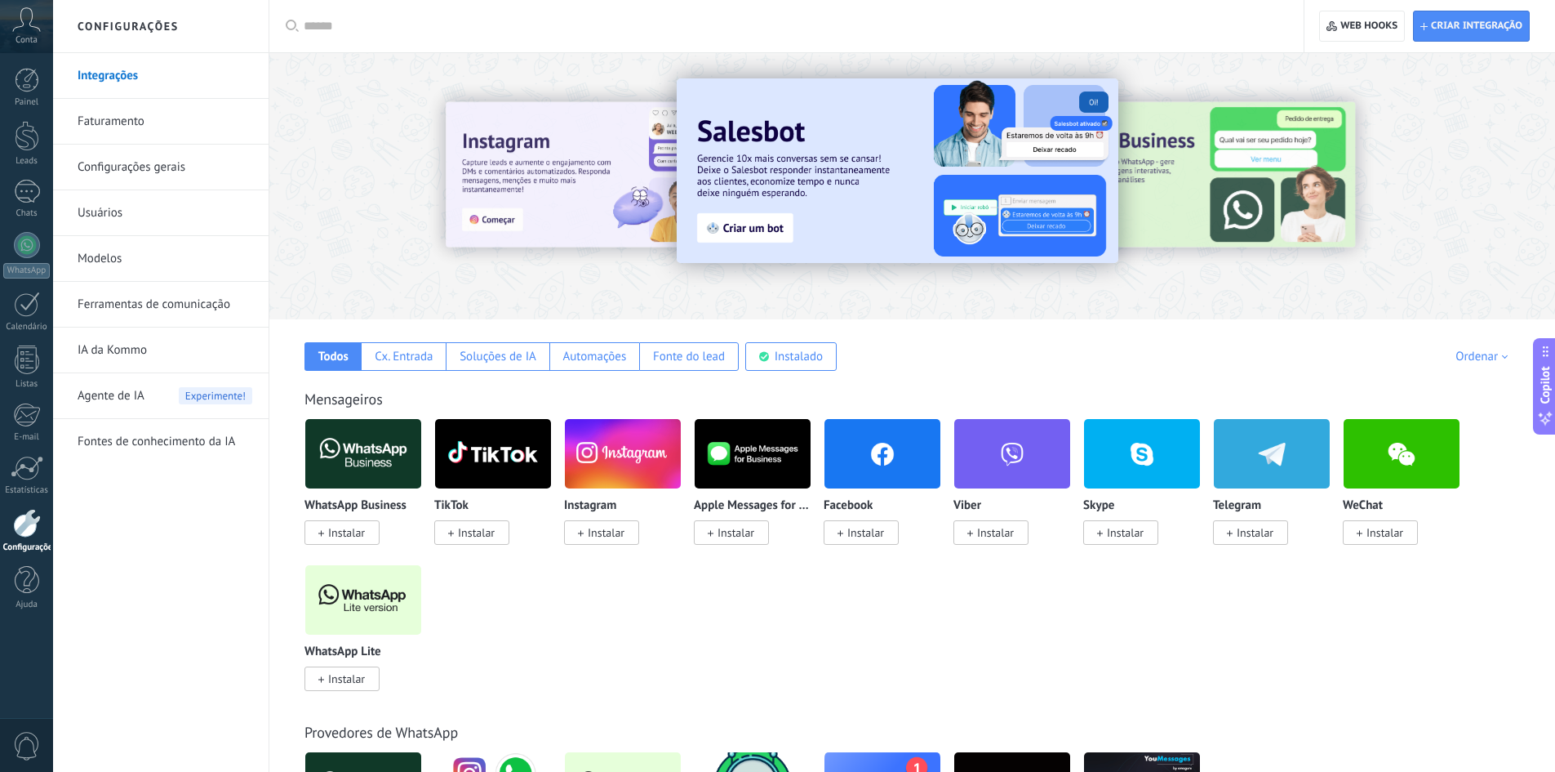
scroll to position [82, 0]
